Goal: Navigation & Orientation: Understand site structure

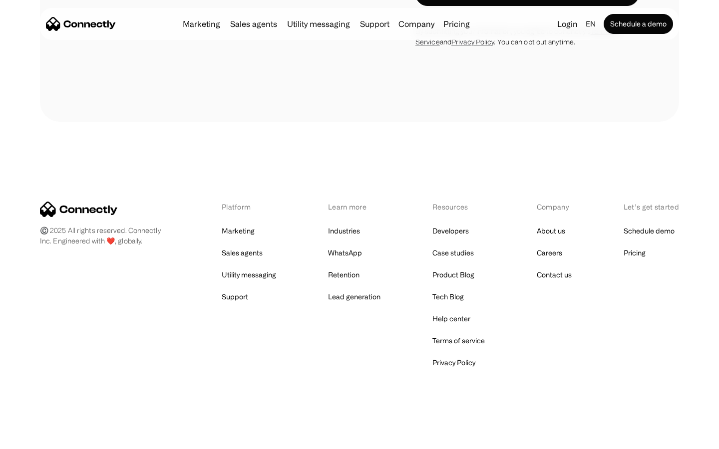
scroll to position [2632, 0]
